Goal: Information Seeking & Learning: Learn about a topic

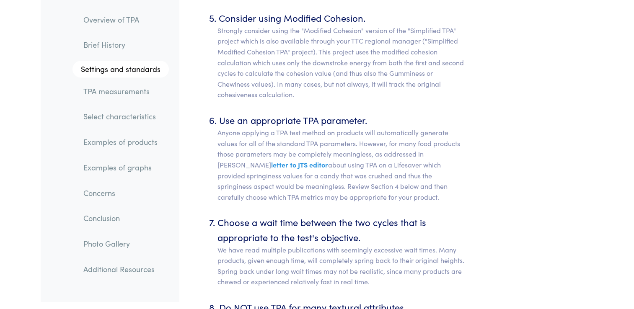
scroll to position [4202, 0]
click at [140, 90] on link "TPA measurements" at bounding box center [123, 91] width 92 height 19
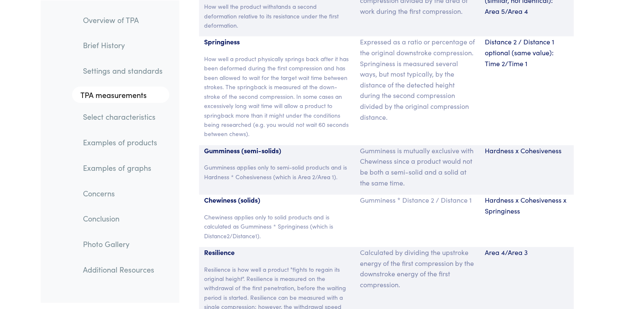
scroll to position [5708, 0]
click at [289, 212] on p "Chewiness applies only to solid products and is calculated as Gumminess * Sprin…" at bounding box center [277, 226] width 146 height 28
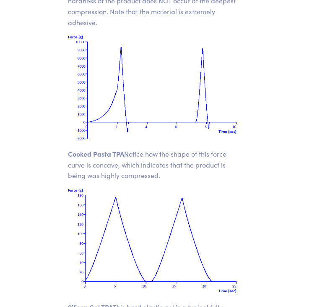
scroll to position [11943, 0]
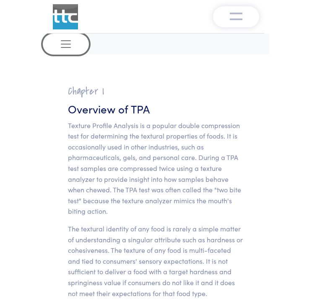
click at [55, 44] on button "Toggle navigation" at bounding box center [66, 44] width 46 height 21
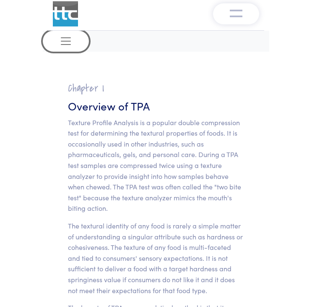
click at [70, 44] on span "Toggle navigation" at bounding box center [66, 41] width 13 height 13
click at [226, 20] on button "Toggle navigation" at bounding box center [236, 13] width 46 height 21
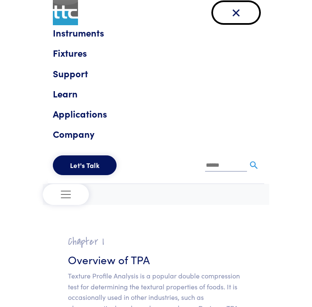
click at [242, 8] on img "Toggle navigation" at bounding box center [236, 12] width 13 height 13
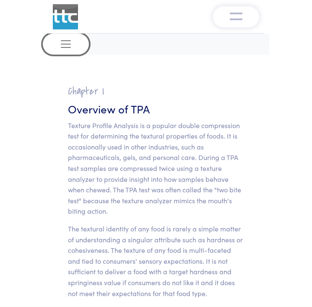
click at [79, 42] on button "Toggle navigation" at bounding box center [66, 44] width 46 height 21
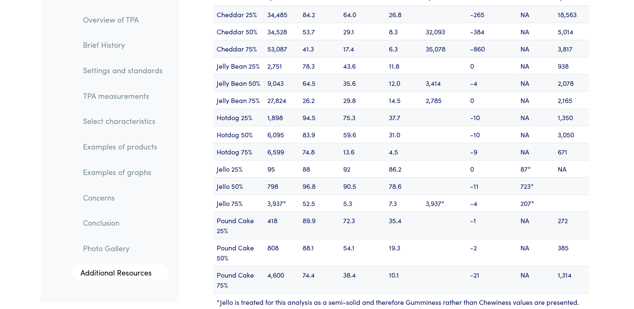
scroll to position [10296, 0]
